Goal: Find specific page/section: Find specific page/section

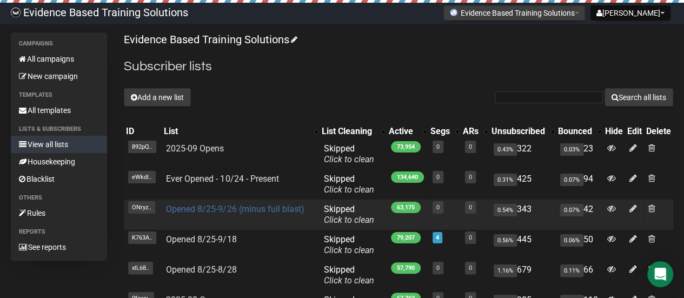
click at [235, 211] on link "Opened 8/25-9/26 (minus full blast)" at bounding box center [235, 209] width 138 height 10
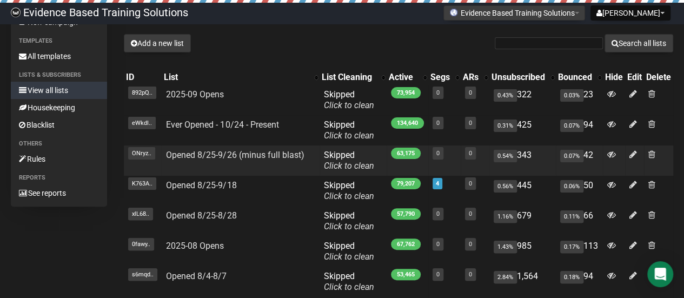
scroll to position [108, 0]
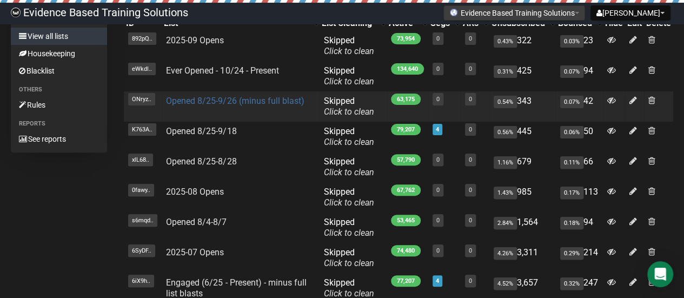
click at [256, 105] on link "Opened 8/25-9/26 (minus full blast)" at bounding box center [235, 101] width 138 height 10
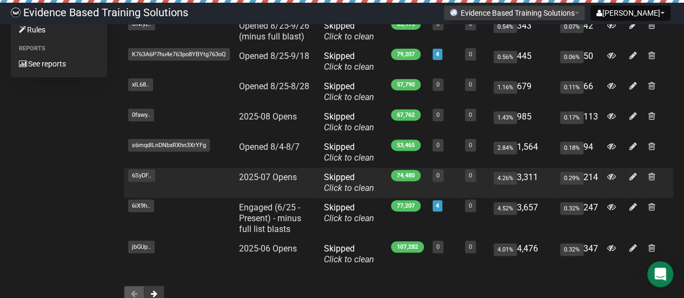
scroll to position [216, 0]
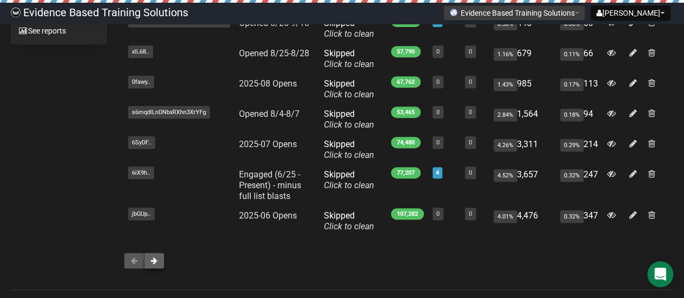
click at [155, 262] on span at bounding box center [154, 261] width 6 height 8
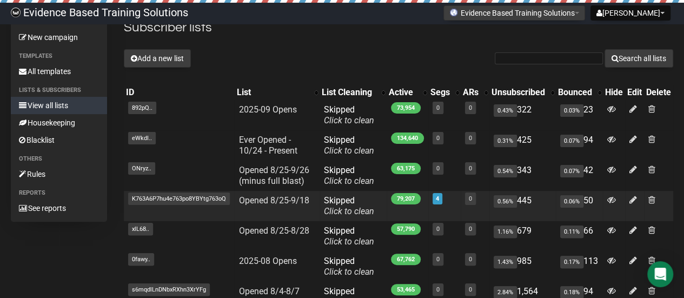
scroll to position [39, 0]
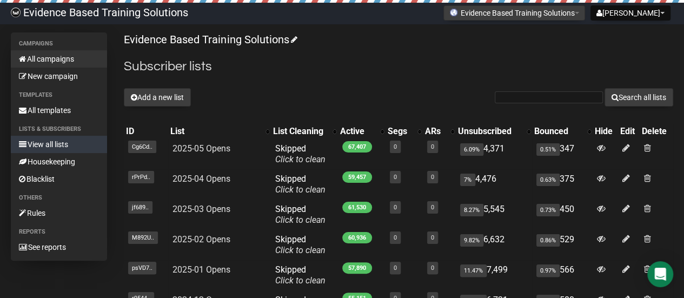
click at [67, 62] on link "All campaigns" at bounding box center [59, 58] width 96 height 17
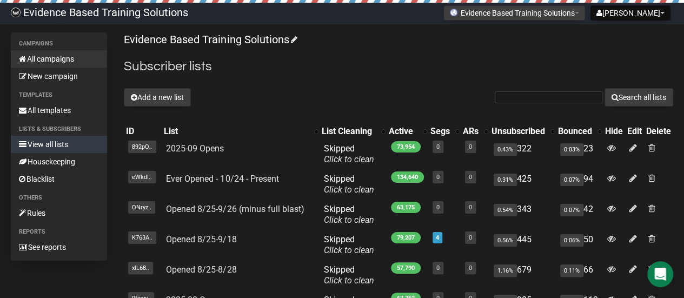
click at [64, 60] on link "All campaigns" at bounding box center [59, 58] width 96 height 17
